Goal: Navigation & Orientation: Locate item on page

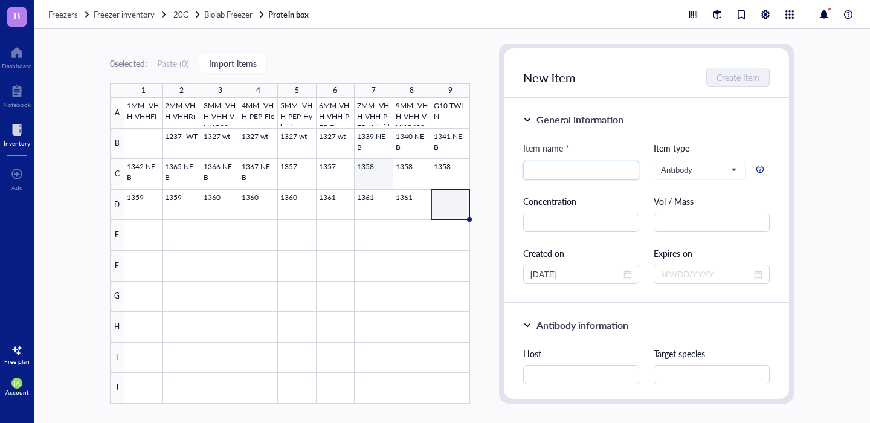
click at [364, 170] on div at bounding box center [296, 251] width 345 height 306
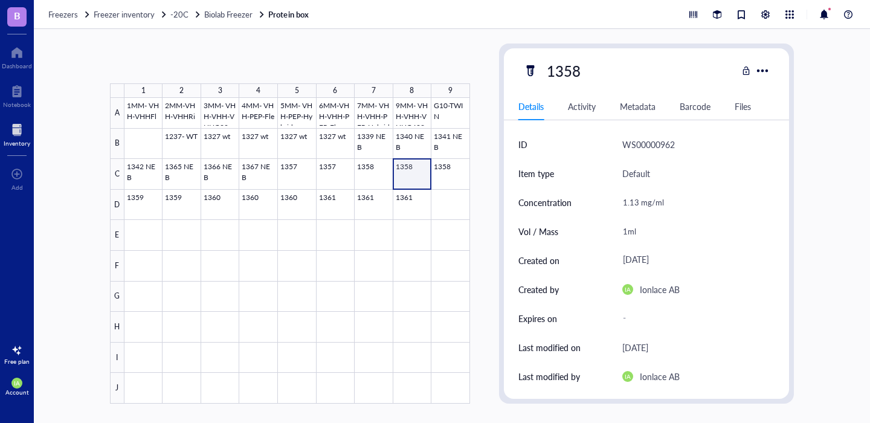
click at [399, 170] on div at bounding box center [296, 251] width 345 height 306
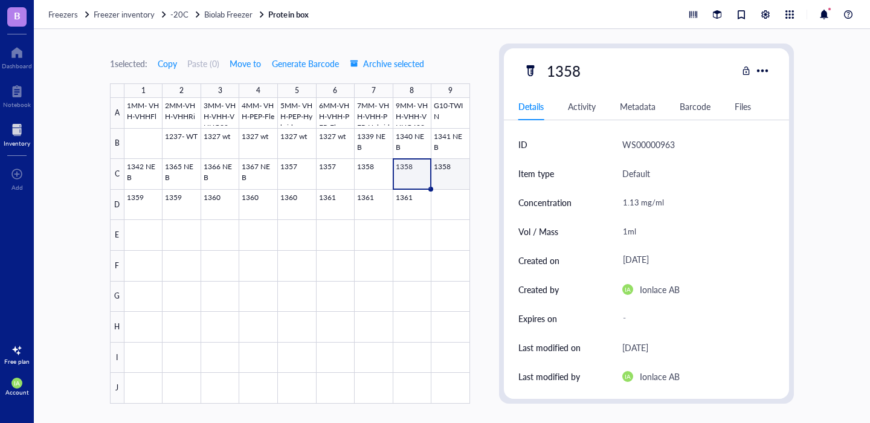
click at [435, 170] on div at bounding box center [296, 251] width 345 height 306
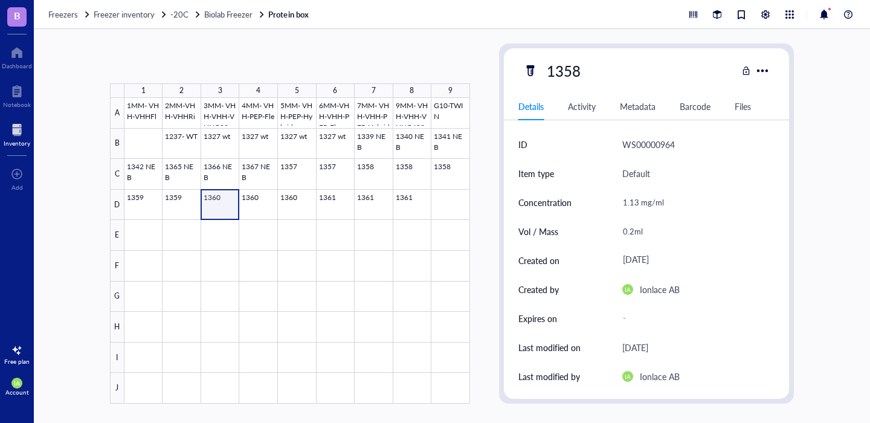
click at [213, 200] on div at bounding box center [296, 251] width 345 height 306
click at [263, 200] on div at bounding box center [296, 251] width 345 height 306
click at [286, 201] on div at bounding box center [296, 251] width 345 height 306
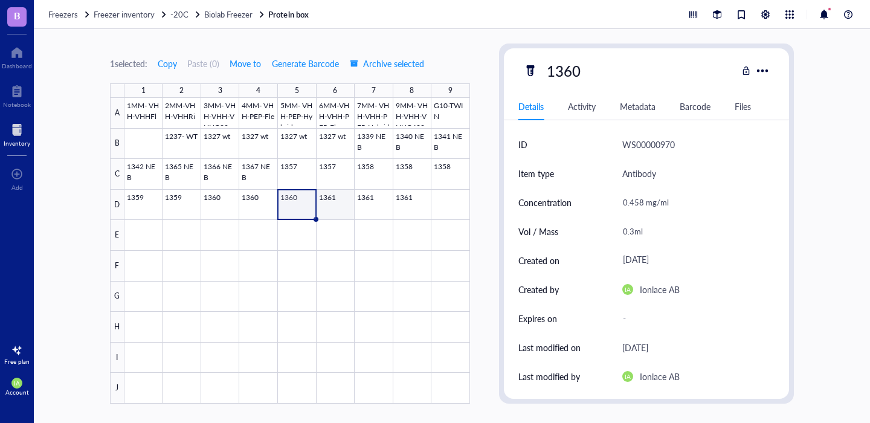
click at [332, 202] on div at bounding box center [296, 251] width 345 height 306
click at [373, 204] on div at bounding box center [296, 251] width 345 height 306
click at [404, 206] on div at bounding box center [296, 251] width 345 height 306
